Goal: Check status: Check status

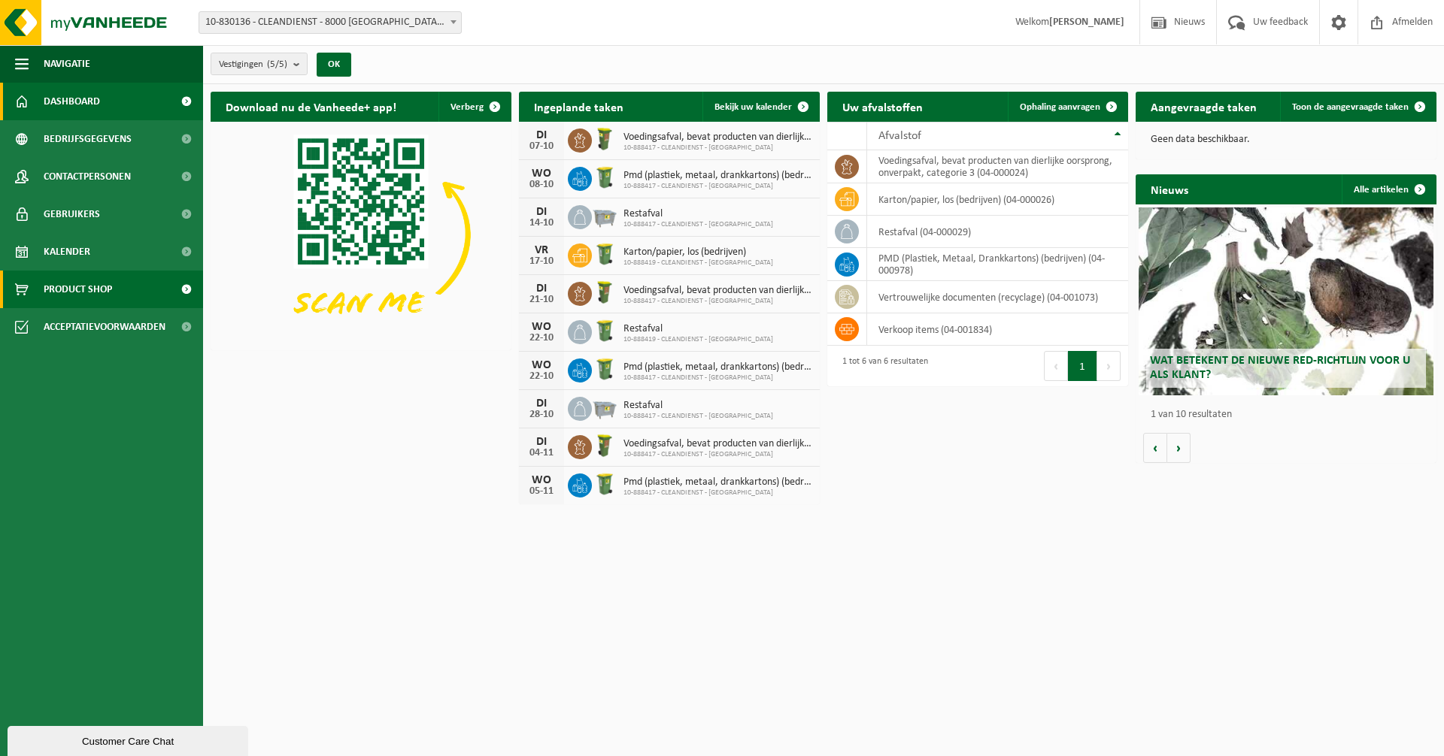
click at [127, 274] on link "Product Shop" at bounding box center [101, 290] width 203 height 38
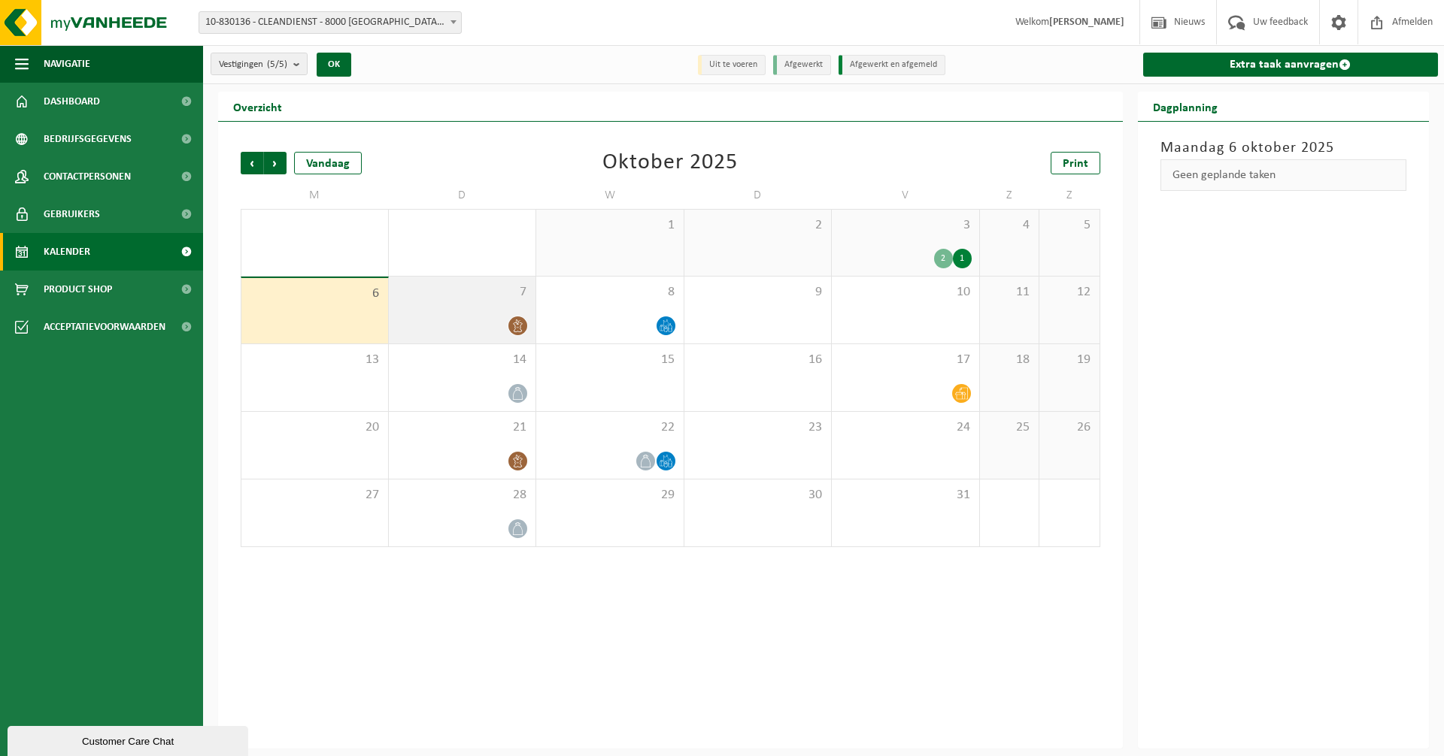
click at [470, 313] on div "7" at bounding box center [462, 310] width 147 height 67
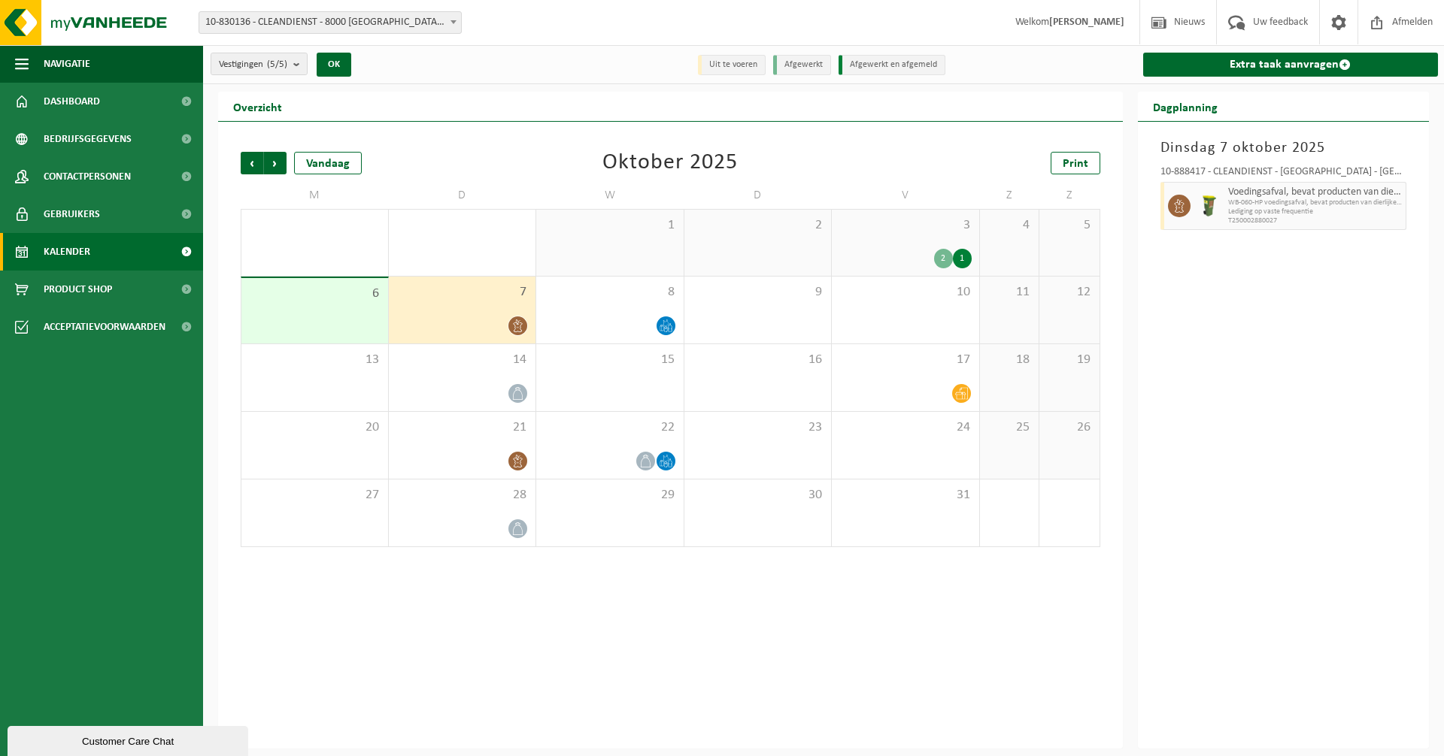
click at [438, 323] on div at bounding box center [462, 326] width 132 height 20
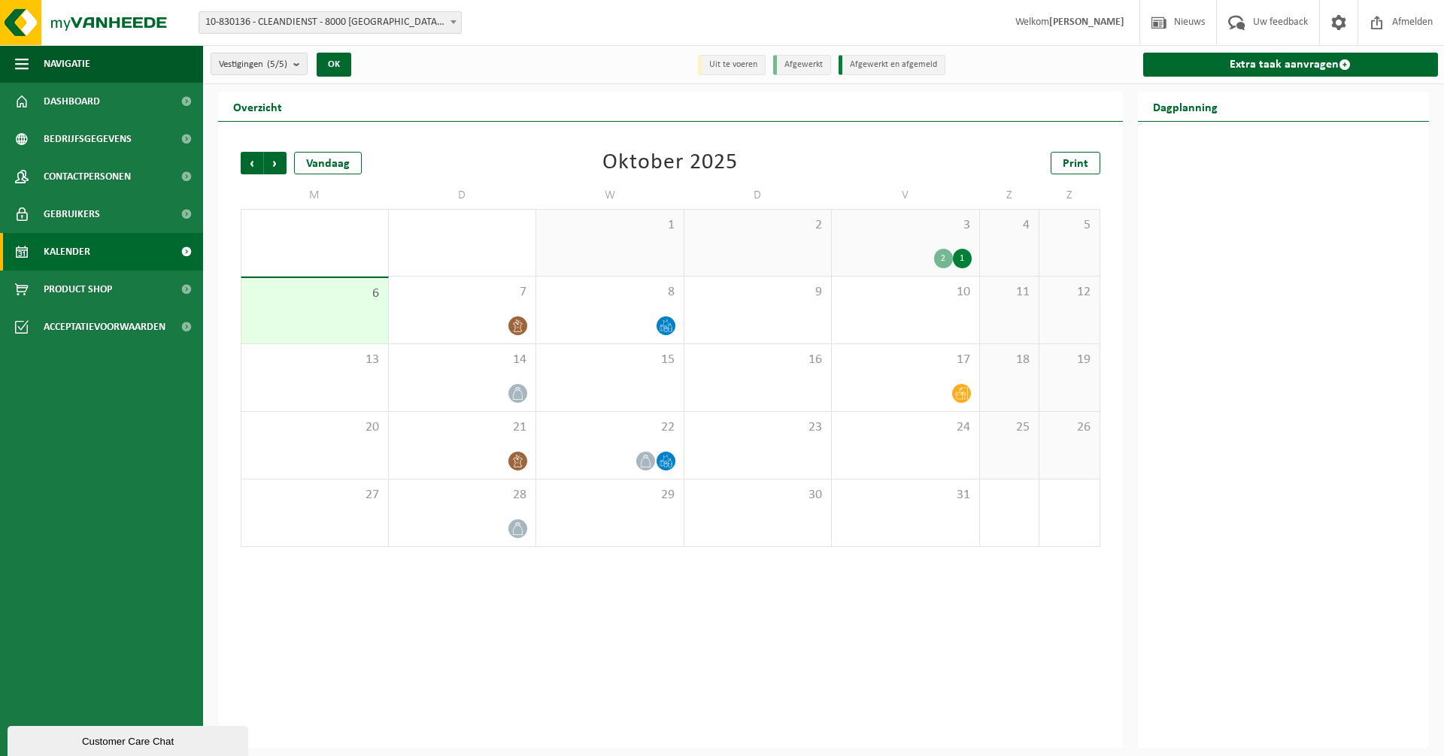
click at [877, 142] on div "Vorige Volgende Vandaag Oktober 2025 Print M D W D V Z Z 29 30 1 1 2 3 2 1 4 5 …" at bounding box center [670, 350] width 874 height 426
click at [468, 305] on div "7" at bounding box center [462, 310] width 147 height 67
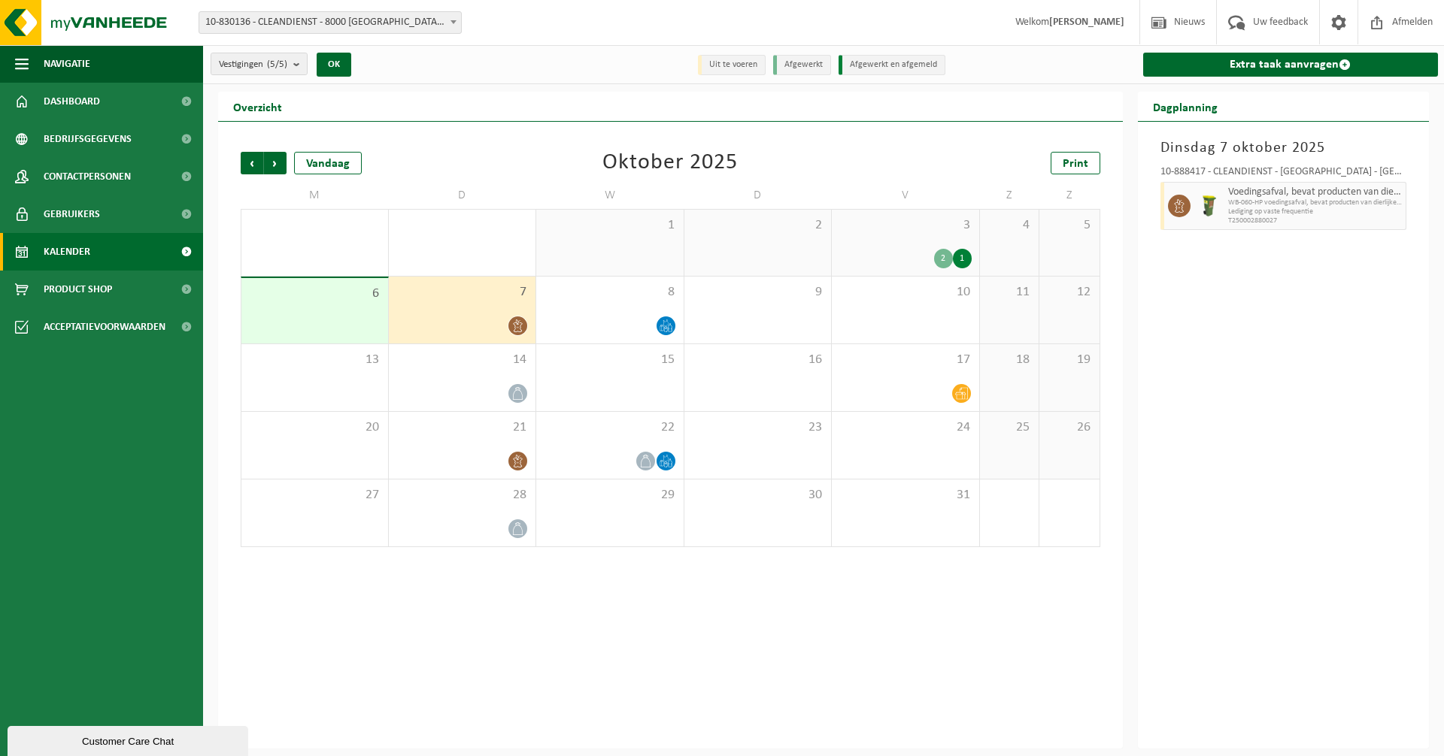
click at [1214, 191] on div at bounding box center [1209, 206] width 30 height 48
click at [1341, 214] on span "Lediging op vaste frequentie" at bounding box center [1315, 212] width 174 height 9
drag, startPoint x: 1341, startPoint y: 214, endPoint x: 1289, endPoint y: 215, distance: 51.9
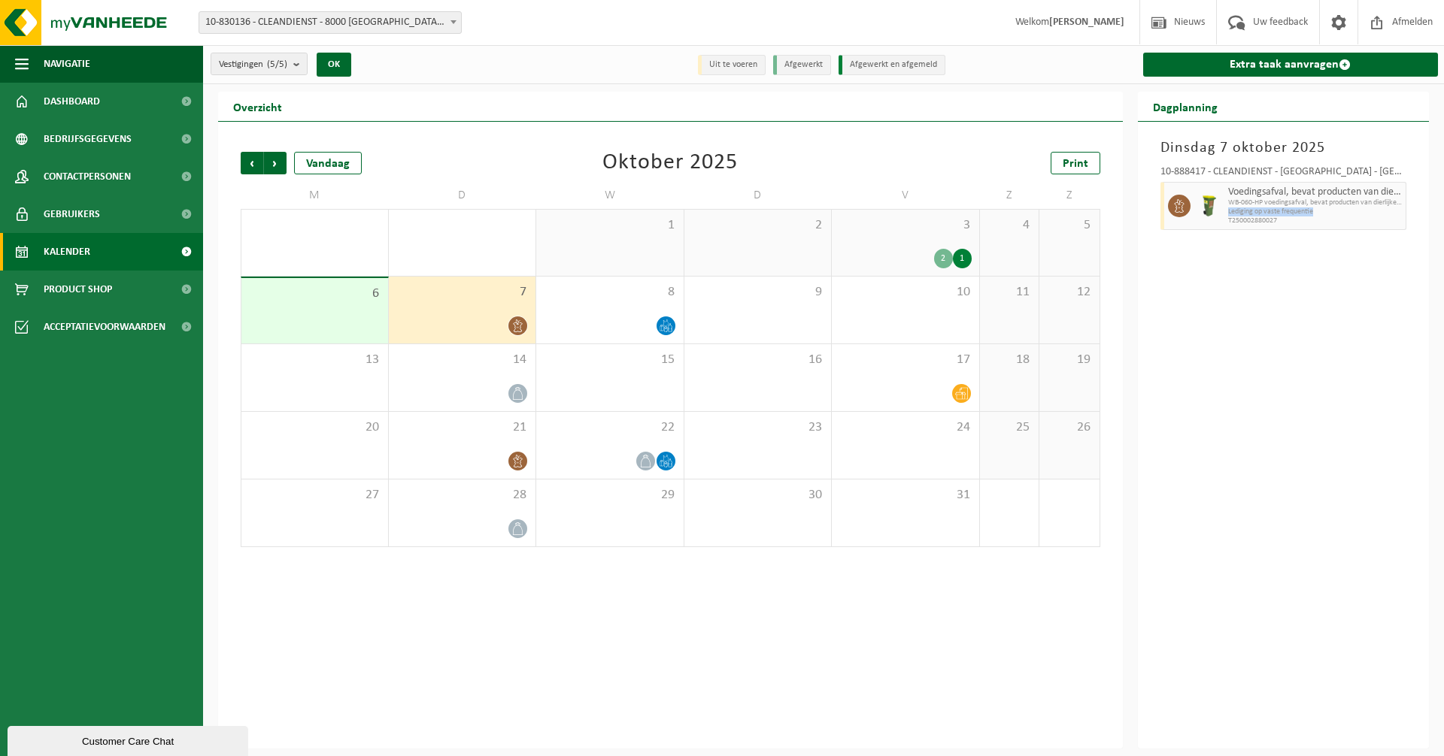
click at [1289, 215] on span "Lediging op vaste frequentie" at bounding box center [1315, 212] width 174 height 9
click at [1231, 193] on span "Voedingsafval, bevat producten van dierlijke oorsprong, onverpakt, categorie 3" at bounding box center [1315, 192] width 174 height 12
click at [1229, 192] on span "Voedingsafval, bevat producten van dierlijke oorsprong, onverpakt, categorie 3" at bounding box center [1315, 192] width 174 height 12
drag, startPoint x: 1229, startPoint y: 192, endPoint x: 1188, endPoint y: 202, distance: 42.3
click at [1188, 202] on div at bounding box center [1177, 206] width 34 height 48
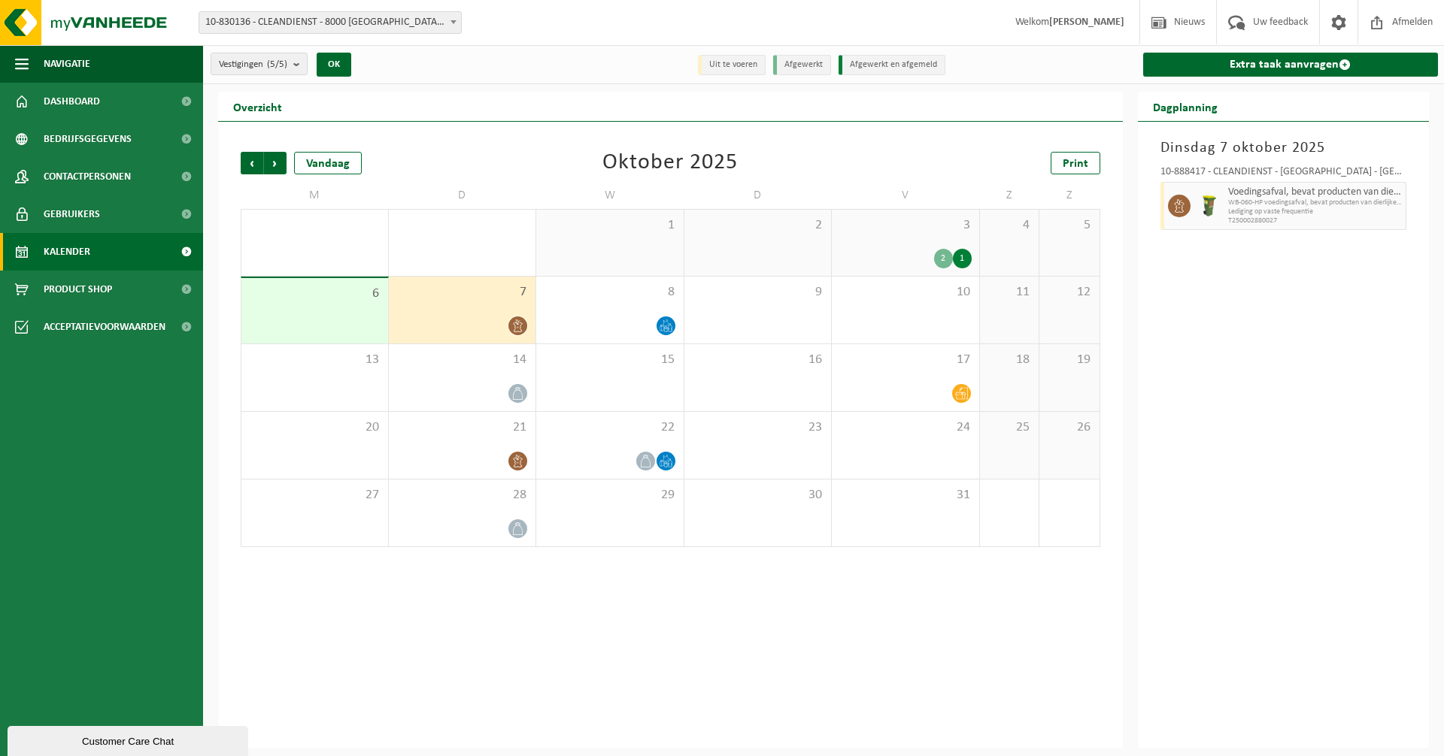
click at [1187, 202] on span at bounding box center [1179, 206] width 23 height 23
click at [1163, 211] on div at bounding box center [1177, 206] width 34 height 48
click at [1191, 211] on div at bounding box center [1177, 206] width 34 height 48
click at [1264, 319] on div "Dinsdag 7 oktober 2025 10-888417 - CLEANDIENST - BRUGGE - BRUGGE Voedingsafval,…" at bounding box center [1284, 435] width 292 height 627
click at [1261, 194] on span "Voedingsafval, bevat producten van dierlijke oorsprong, onverpakt, categorie 3" at bounding box center [1315, 192] width 174 height 12
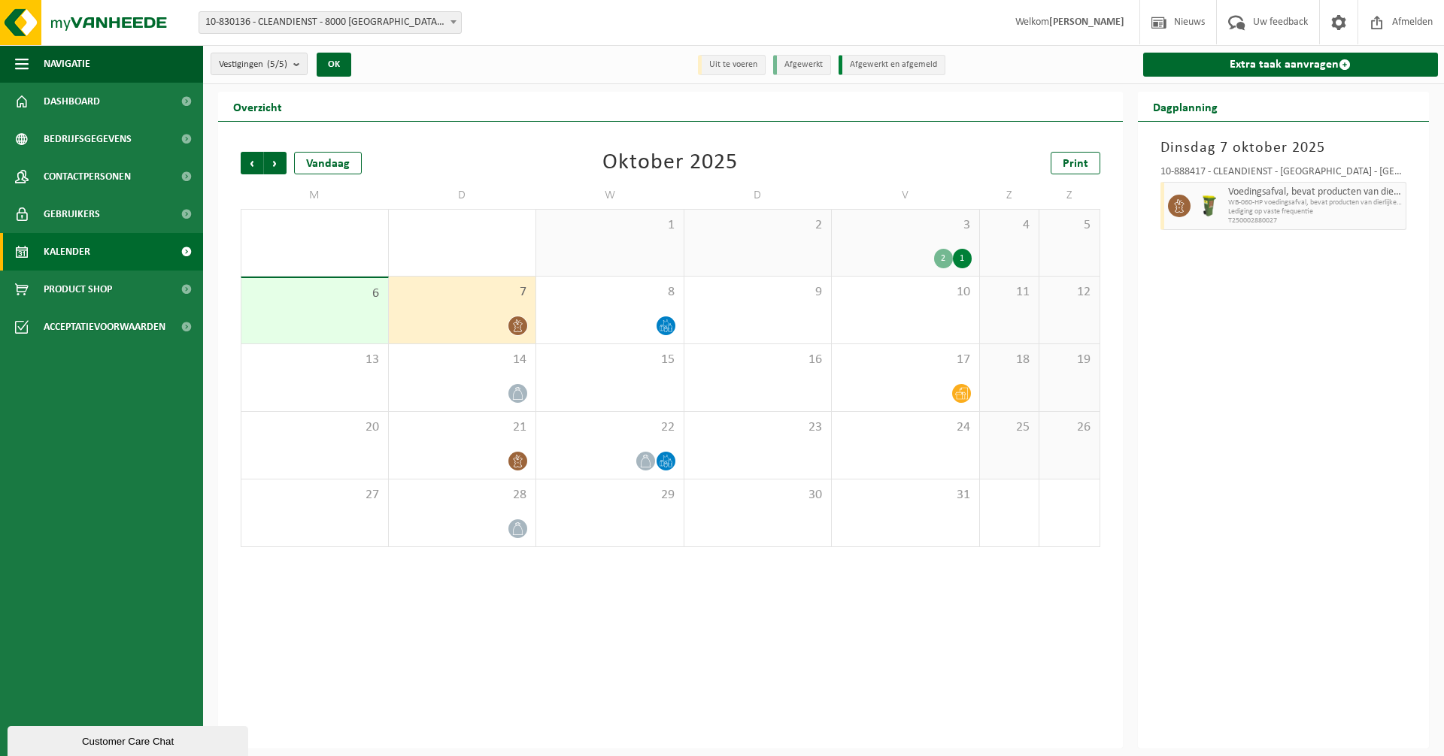
click at [1246, 226] on div "Voedingsafval, bevat producten van dierlijke oorsprong, onverpakt, categorie 3 …" at bounding box center [1315, 206] width 183 height 48
